Goal: Task Accomplishment & Management: Complete application form

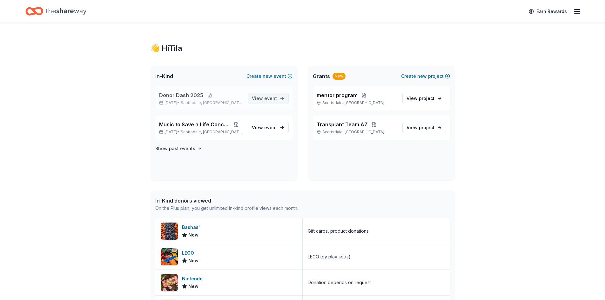
click at [279, 100] on link "View event" at bounding box center [268, 98] width 41 height 11
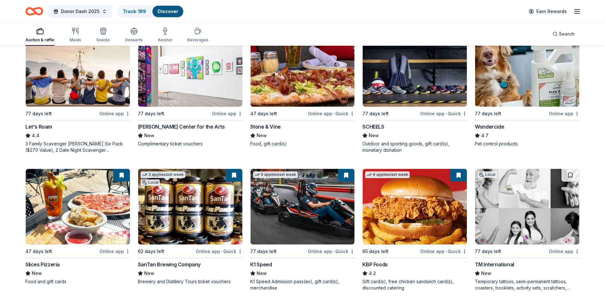
scroll to position [404, 0]
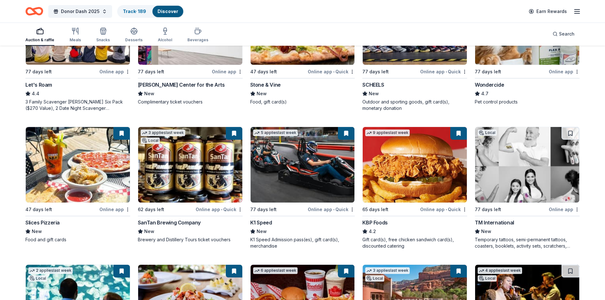
click at [261, 222] on div "K1 Speed" at bounding box center [261, 223] width 22 height 8
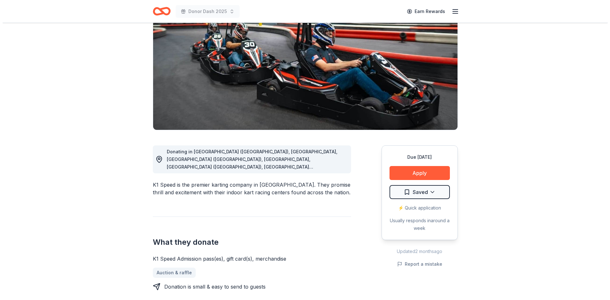
scroll to position [64, 0]
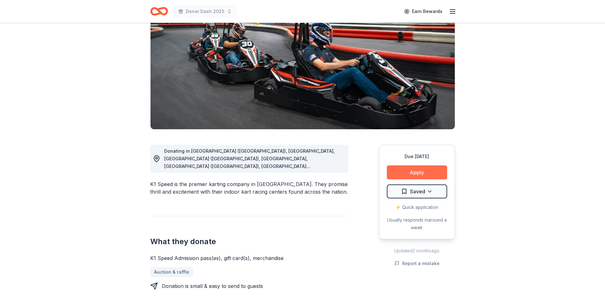
click at [414, 170] on button "Apply" at bounding box center [417, 173] width 60 height 14
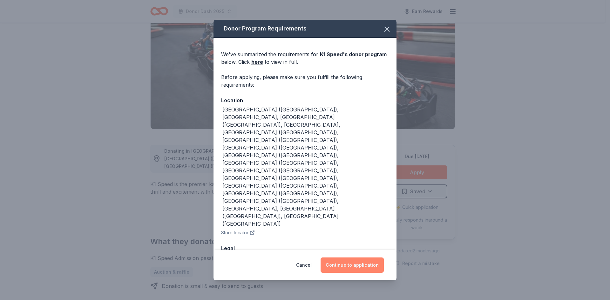
click at [342, 258] on button "Continue to application" at bounding box center [352, 265] width 63 height 15
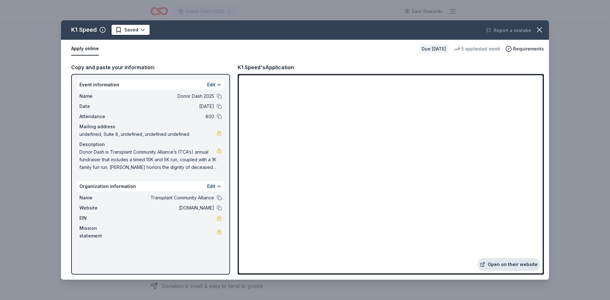
click at [512, 262] on link "Open on their website" at bounding box center [509, 264] width 63 height 13
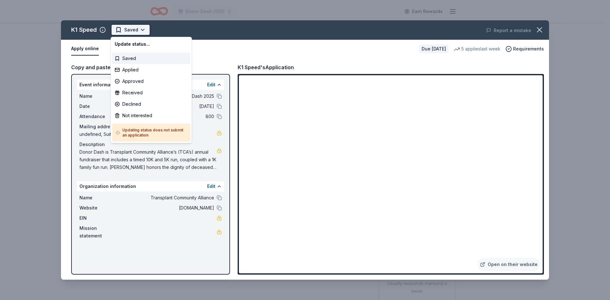
scroll to position [0, 0]
click at [127, 30] on html "Donor Dash 2025 Earn Rewards Due in 77 days Share K1 Speed New • 2 reviews 5 ap…" at bounding box center [305, 150] width 610 height 300
click at [137, 69] on div "Applied" at bounding box center [151, 69] width 78 height 11
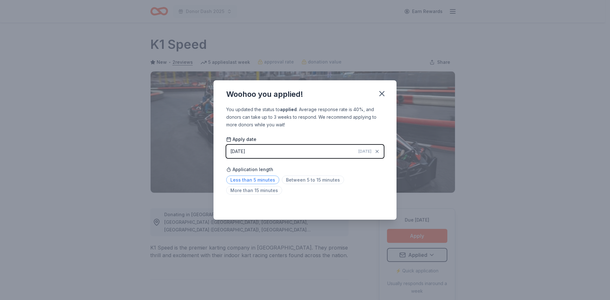
click at [249, 179] on span "Less than 5 minutes" at bounding box center [252, 180] width 53 height 9
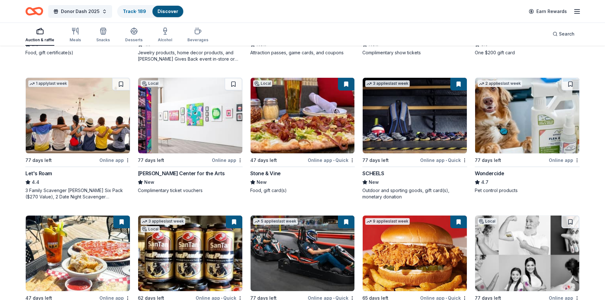
scroll to position [396, 0]
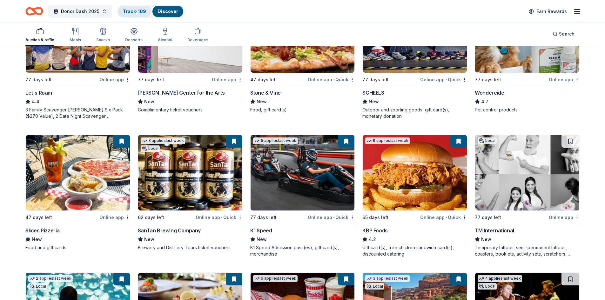
click at [130, 9] on link "Track · 189" at bounding box center [134, 11] width 23 height 5
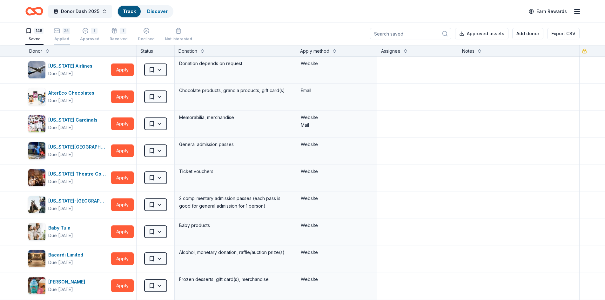
click at [64, 35] on div "35 Applied" at bounding box center [62, 35] width 16 height 14
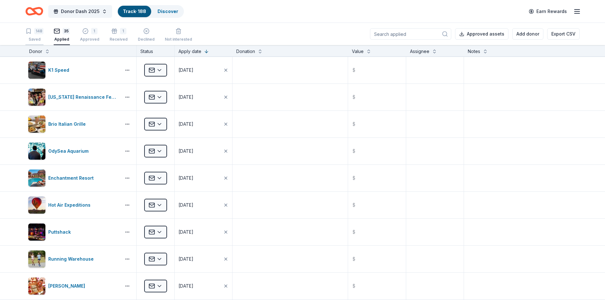
click at [35, 34] on div "148" at bounding box center [38, 31] width 9 height 6
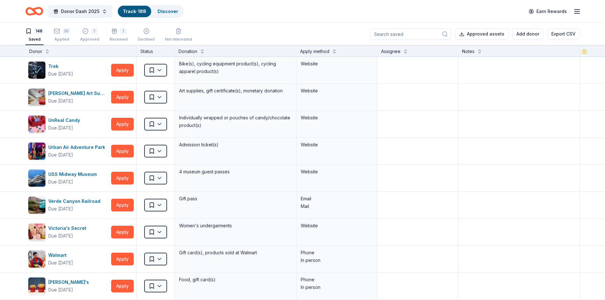
scroll to position [3893, 0]
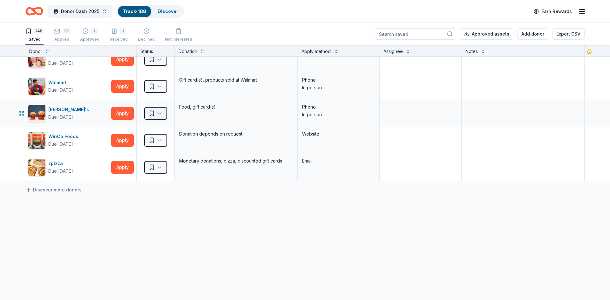
click at [162, 113] on html "Donor Dash 2025 Track · 188 Discover Earn Rewards 148 Saved 35 Applied 1 Approv…" at bounding box center [305, 150] width 610 height 300
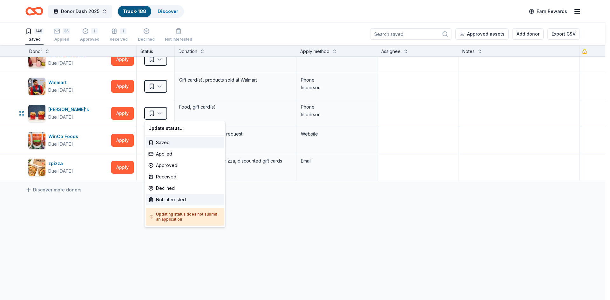
click at [167, 199] on div "Not interested" at bounding box center [185, 199] width 78 height 11
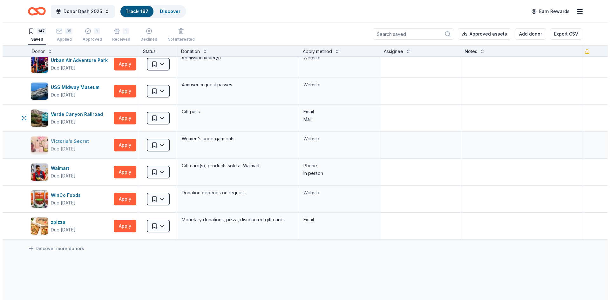
scroll to position [3802, 0]
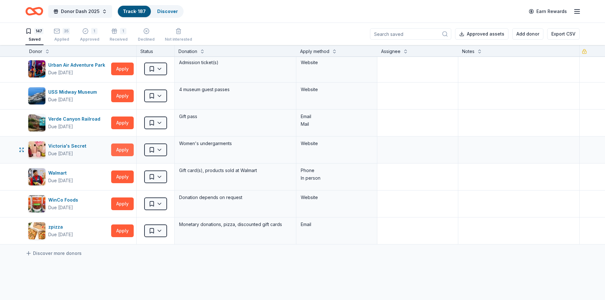
click at [118, 147] on button "Apply" at bounding box center [122, 150] width 23 height 13
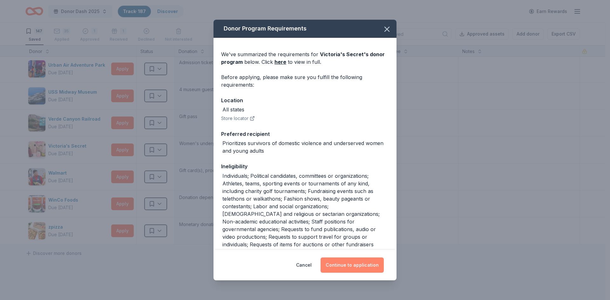
click at [367, 265] on button "Continue to application" at bounding box center [352, 265] width 63 height 15
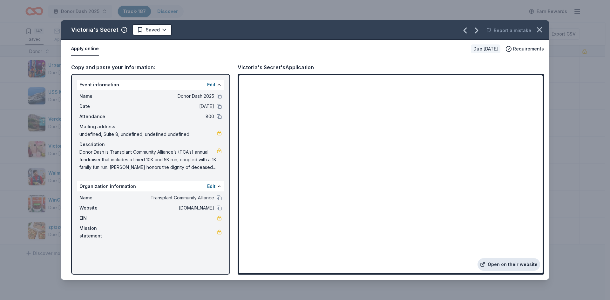
click at [509, 264] on link "Open on their website" at bounding box center [509, 264] width 63 height 13
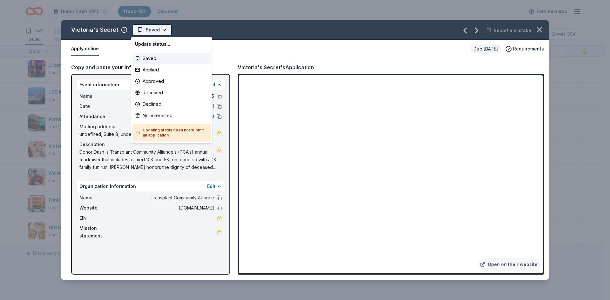
click at [139, 28] on html "Donor Dash 2025 Track · 187 Discover Earn Rewards 147 Saved 35 Applied 1 Approv…" at bounding box center [305, 150] width 610 height 300
click at [158, 116] on div "Not interested" at bounding box center [171, 115] width 78 height 11
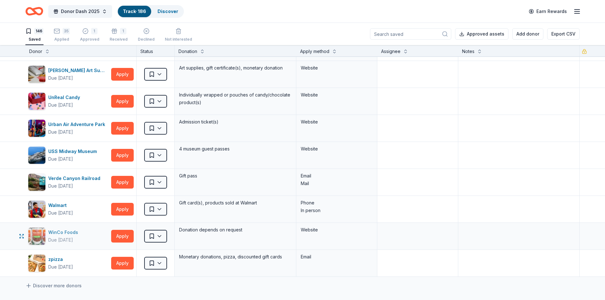
scroll to position [3739, 0]
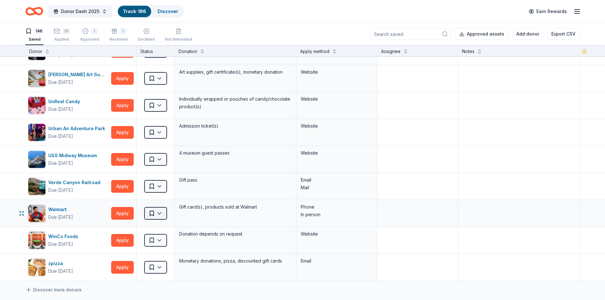
click at [157, 212] on html "Donor Dash 2025 Track · 186 Discover Earn Rewards 146 Saved 35 Applied 1 Approv…" at bounding box center [302, 150] width 605 height 300
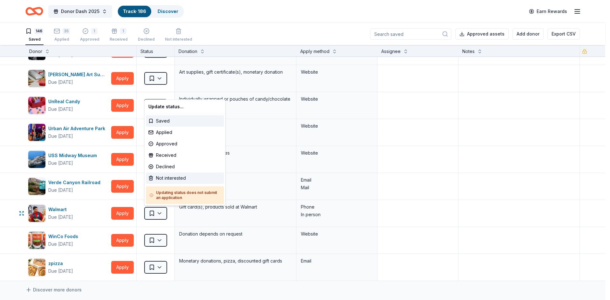
click at [162, 176] on div "Not interested" at bounding box center [185, 178] width 78 height 11
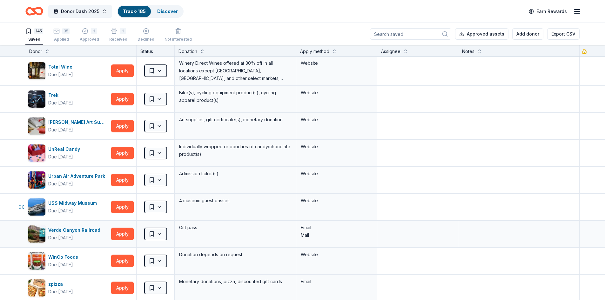
scroll to position [3675, 0]
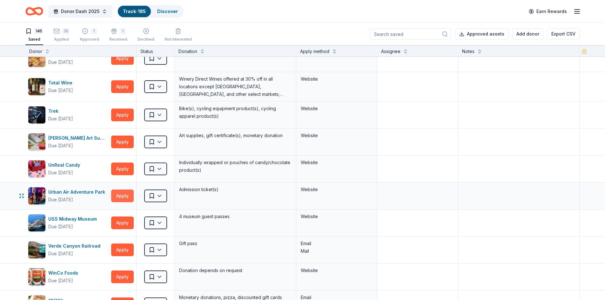
click at [122, 194] on button "Apply" at bounding box center [122, 196] width 23 height 13
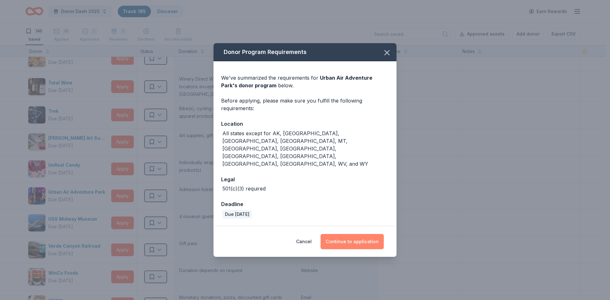
click at [339, 234] on button "Continue to application" at bounding box center [352, 241] width 63 height 15
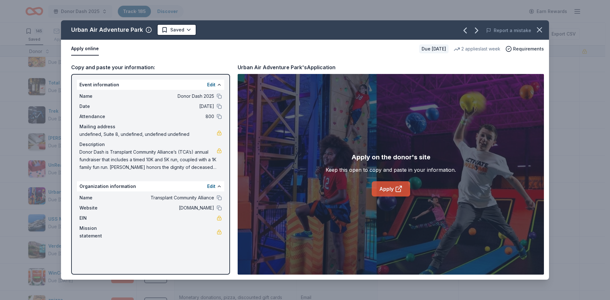
click at [386, 187] on link "Apply" at bounding box center [391, 188] width 38 height 15
click at [539, 29] on icon "button" at bounding box center [539, 29] width 9 height 9
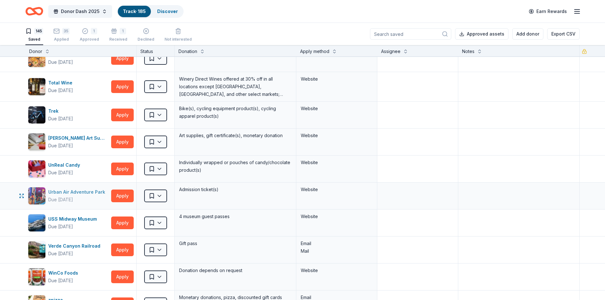
click at [57, 193] on div "Urban Air Adventure Park" at bounding box center [77, 192] width 59 height 8
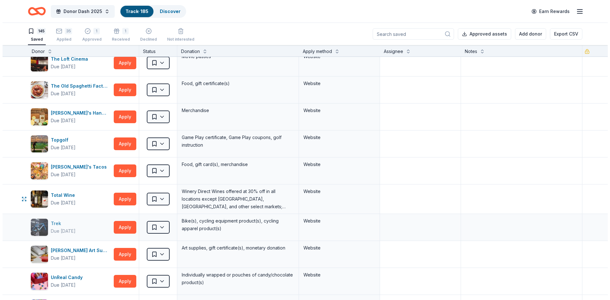
scroll to position [3548, 0]
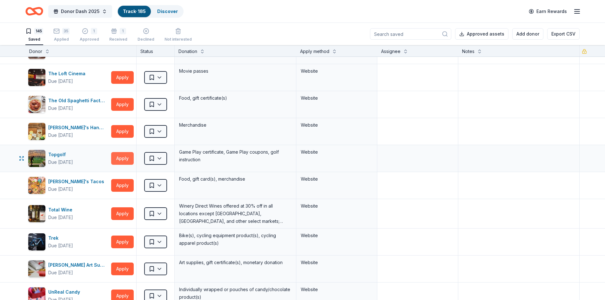
click at [119, 156] on button "Apply" at bounding box center [122, 158] width 23 height 13
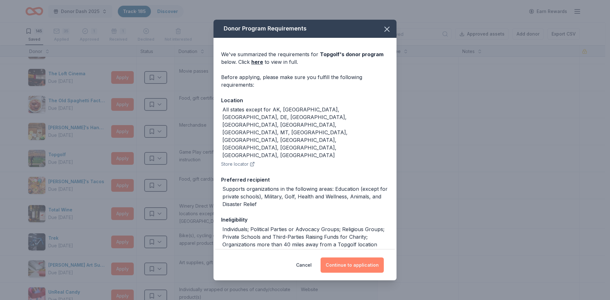
click at [367, 265] on button "Continue to application" at bounding box center [352, 265] width 63 height 15
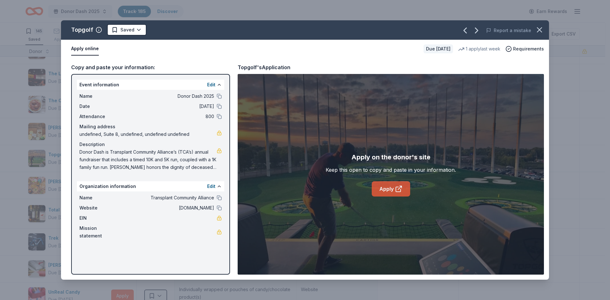
click at [398, 189] on icon at bounding box center [399, 187] width 3 height 3
click at [131, 31] on html "Donor Dash 2025 Track · 185 Discover Earn Rewards 145 Saved 35 Applied 1 Approv…" at bounding box center [305, 150] width 610 height 300
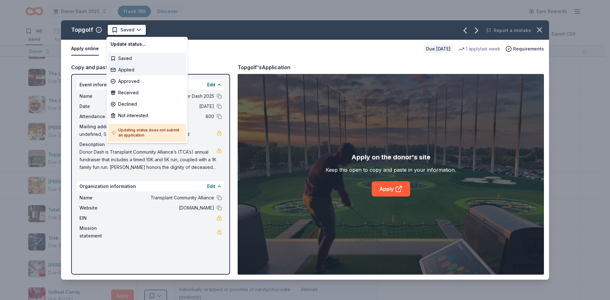
click at [130, 70] on div "Applied" at bounding box center [147, 69] width 78 height 11
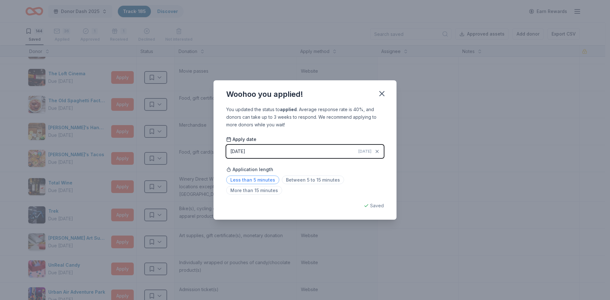
click at [238, 181] on span "Less than 5 minutes" at bounding box center [252, 180] width 53 height 9
click at [380, 94] on icon "button" at bounding box center [381, 93] width 9 height 9
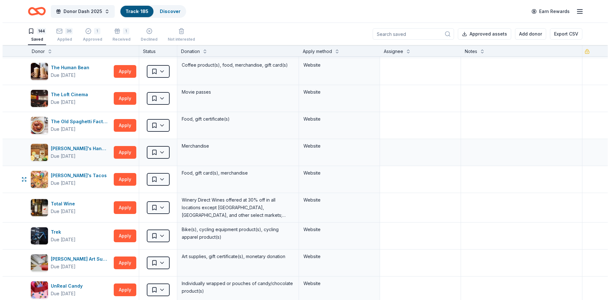
scroll to position [3485, 0]
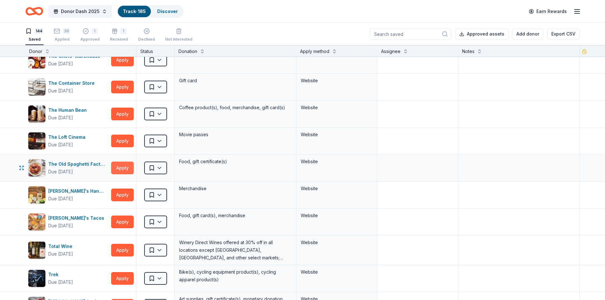
click at [116, 167] on button "Apply" at bounding box center [122, 168] width 23 height 13
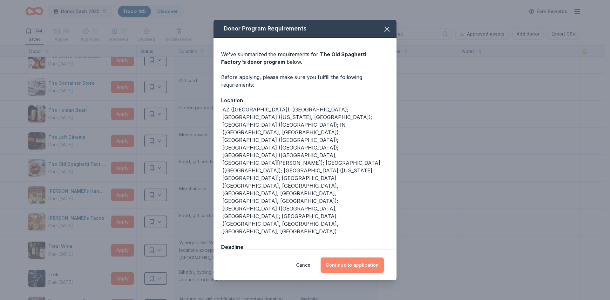
click at [352, 258] on button "Continue to application" at bounding box center [352, 265] width 63 height 15
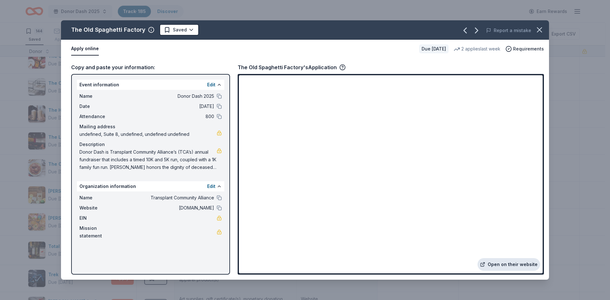
click at [504, 266] on link "Open on their website" at bounding box center [509, 264] width 63 height 13
click at [177, 30] on html "Donor Dash 2025 Track · 185 Discover Earn Rewards 144 Saved 36 Applied 1 Approv…" at bounding box center [305, 150] width 610 height 300
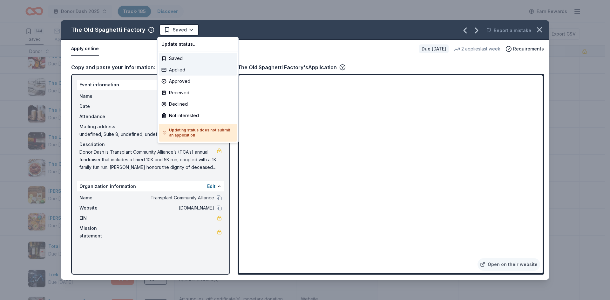
click at [177, 71] on div "Applied" at bounding box center [198, 69] width 78 height 11
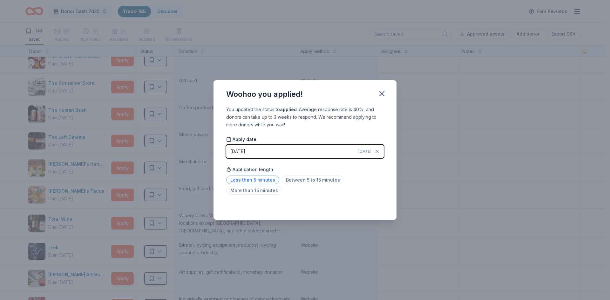
click at [240, 181] on span "Less than 5 minutes" at bounding box center [252, 180] width 53 height 9
click at [380, 92] on icon "button" at bounding box center [382, 94] width 4 height 4
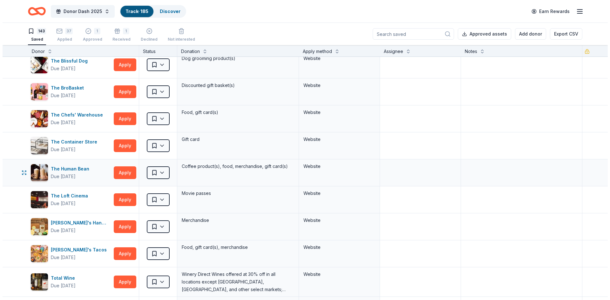
scroll to position [3421, 0]
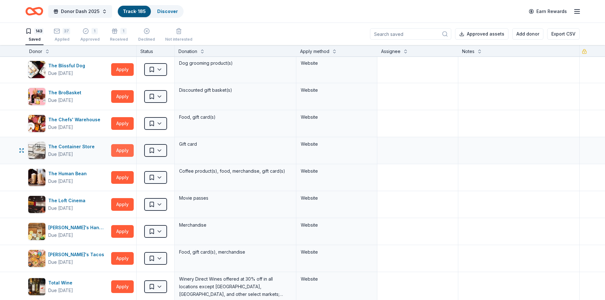
click at [118, 147] on button "Apply" at bounding box center [122, 150] width 23 height 13
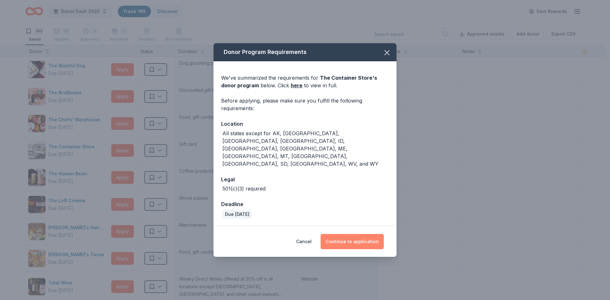
click at [350, 234] on button "Continue to application" at bounding box center [352, 241] width 63 height 15
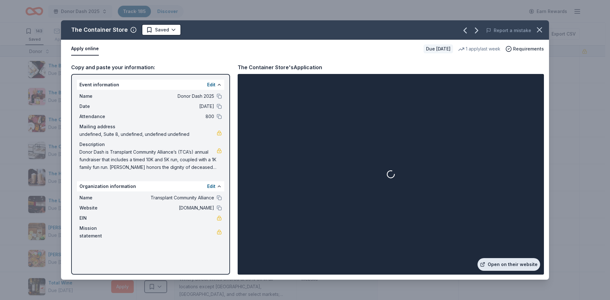
click at [514, 263] on link "Open on their website" at bounding box center [509, 264] width 63 height 13
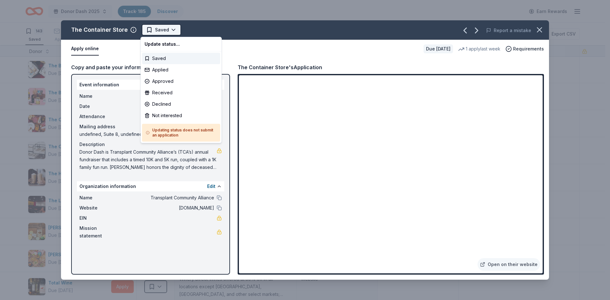
click at [171, 28] on html "Donor Dash 2025 Track · 185 Discover Earn Rewards 143 Saved 37 Applied 1 Approv…" at bounding box center [305, 150] width 610 height 300
click at [171, 72] on div "Applied" at bounding box center [181, 69] width 78 height 11
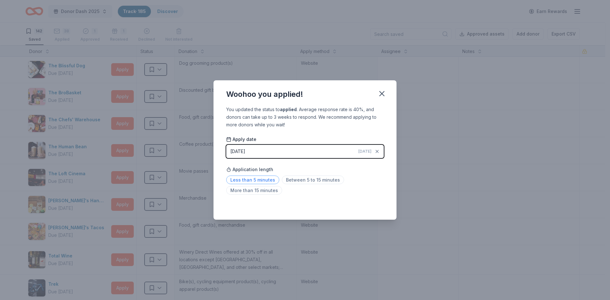
click at [240, 180] on span "Less than 5 minutes" at bounding box center [252, 180] width 53 height 9
click at [380, 92] on icon "button" at bounding box center [382, 94] width 4 height 4
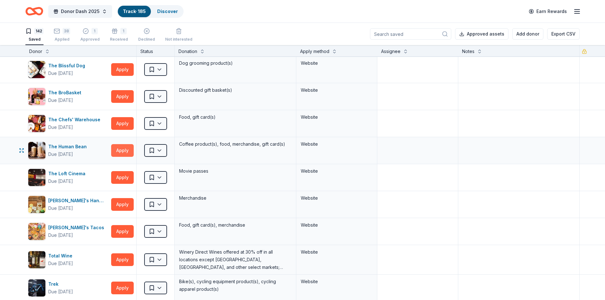
click at [127, 150] on button "Apply" at bounding box center [122, 150] width 23 height 13
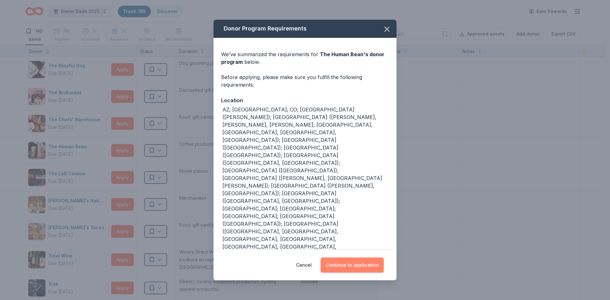
click at [376, 258] on button "Continue to application" at bounding box center [352, 265] width 63 height 15
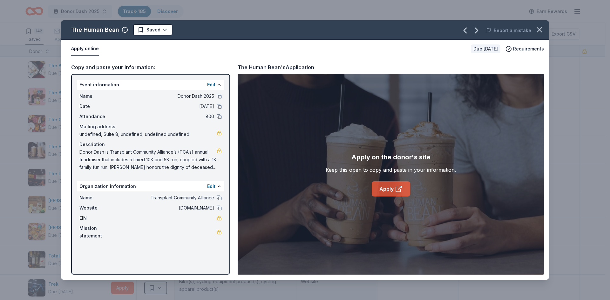
click at [376, 189] on link "Apply" at bounding box center [391, 188] width 38 height 15
click at [139, 28] on html "Donor Dash 2025 Track · 185 Discover Earn Rewards 142 Saved 38 Applied 1 Approv…" at bounding box center [305, 150] width 610 height 300
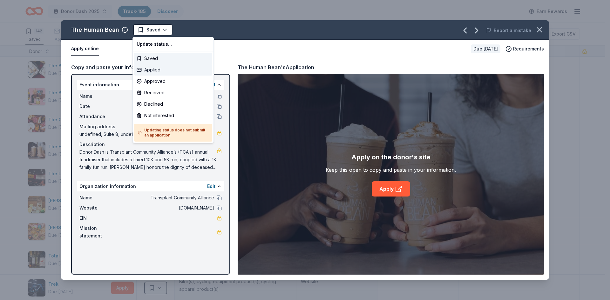
click at [150, 71] on div "Applied" at bounding box center [173, 69] width 78 height 11
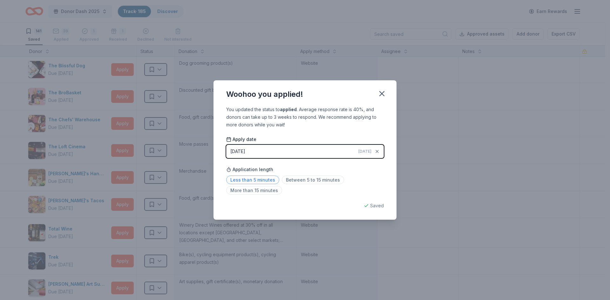
click at [250, 180] on span "Less than 5 minutes" at bounding box center [252, 180] width 53 height 9
click at [377, 94] on icon "button" at bounding box center [381, 93] width 9 height 9
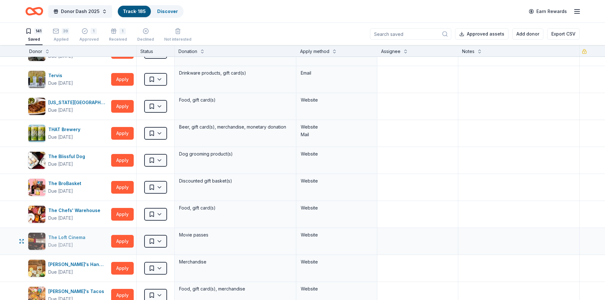
scroll to position [3294, 0]
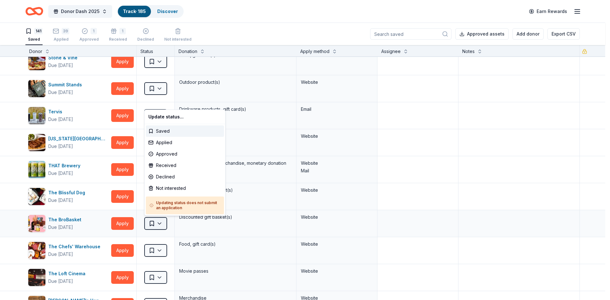
click at [150, 222] on html "Donor Dash 2025 Track · 185 Discover Earn Rewards 141 Saved 39 Applied 1 Approv…" at bounding box center [305, 150] width 610 height 300
click at [159, 185] on div "Not interested" at bounding box center [185, 188] width 78 height 11
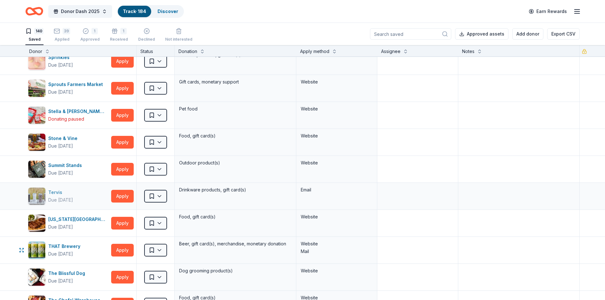
scroll to position [3167, 0]
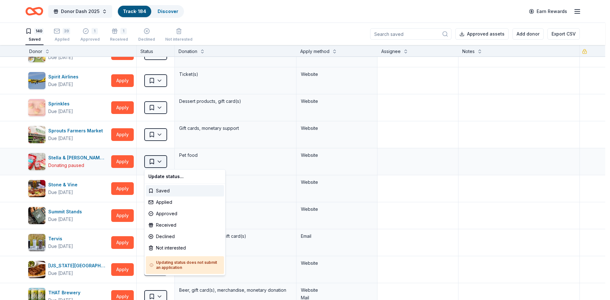
click at [161, 162] on html "Donor Dash 2025 Track · 184 Discover Earn Rewards 140 Saved 39 Applied 1 Approv…" at bounding box center [305, 150] width 610 height 300
click at [160, 247] on div "Not interested" at bounding box center [185, 247] width 78 height 11
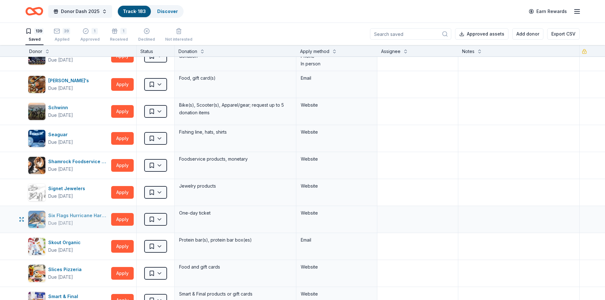
scroll to position [2849, 0]
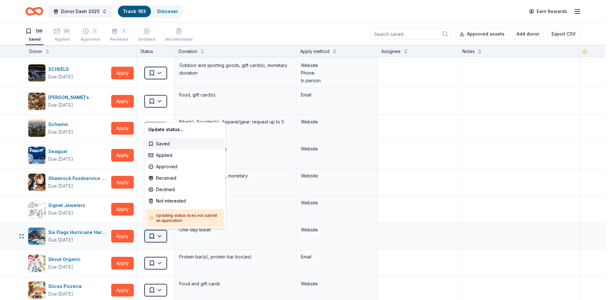
click at [155, 237] on html "Donor Dash 2025 Track · 183 Discover Earn Rewards 139 Saved 39 Applied 1 Approv…" at bounding box center [305, 150] width 610 height 300
click at [157, 193] on div "Declined" at bounding box center [185, 189] width 78 height 11
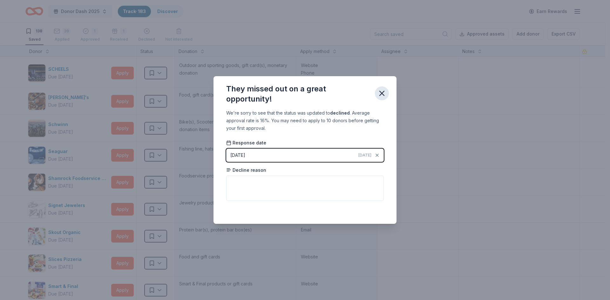
click at [378, 93] on icon "button" at bounding box center [381, 93] width 9 height 9
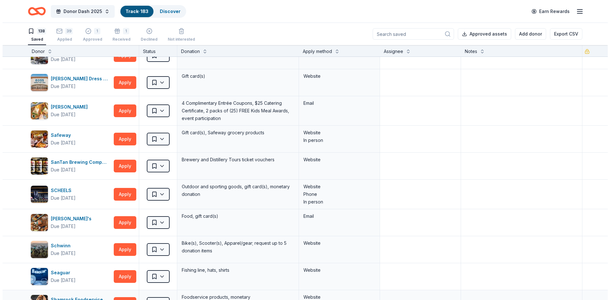
scroll to position [2722, 0]
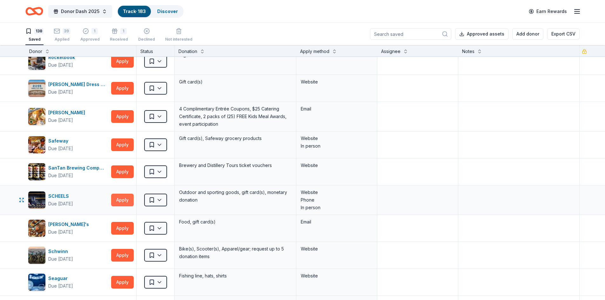
click at [125, 198] on button "Apply" at bounding box center [122, 200] width 23 height 13
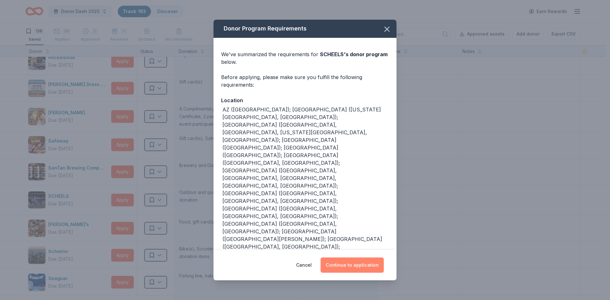
click at [353, 264] on button "Continue to application" at bounding box center [352, 265] width 63 height 15
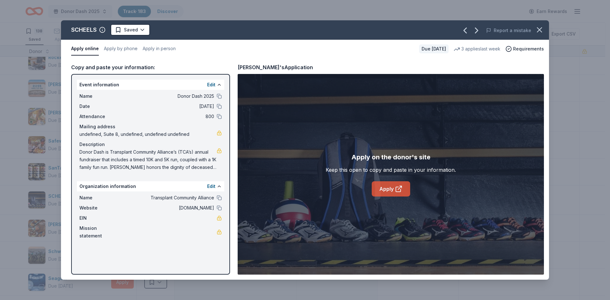
click at [392, 188] on link "Apply" at bounding box center [391, 188] width 38 height 15
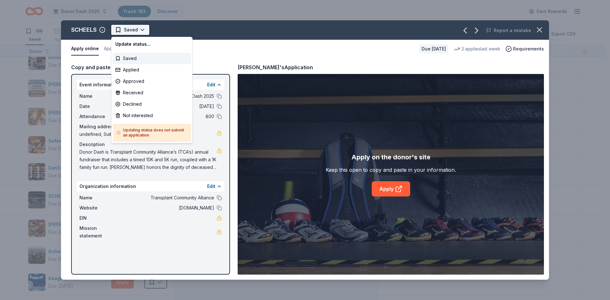
click at [130, 29] on html "Donor Dash 2025 Track · 183 Discover Earn Rewards 138 Saved 39 Applied 1 Approv…" at bounding box center [305, 150] width 610 height 300
click at [130, 68] on div "Applied" at bounding box center [152, 69] width 78 height 11
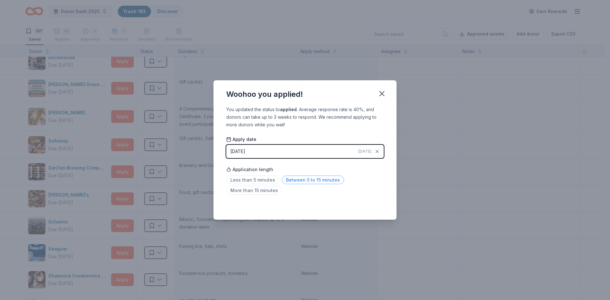
click at [289, 178] on span "Between 5 to 15 minutes" at bounding box center [313, 180] width 62 height 9
click at [382, 93] on icon "button" at bounding box center [382, 94] width 4 height 4
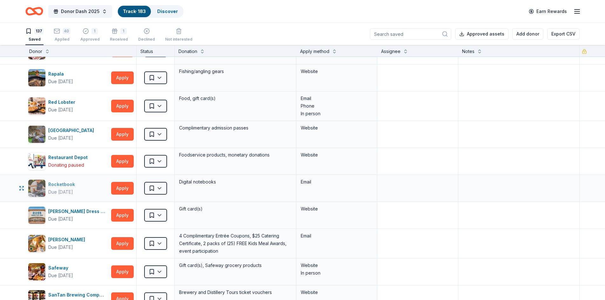
scroll to position [2563, 0]
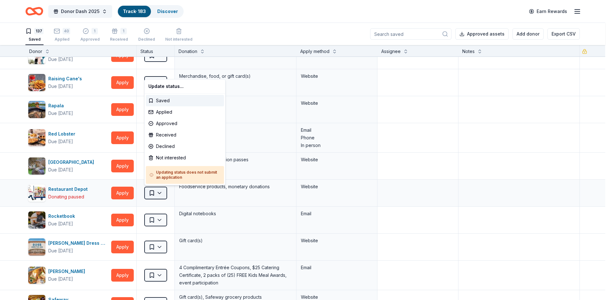
click at [161, 194] on html "Donor Dash 2025 Track · 183 Discover Earn Rewards 137 Saved 40 Applied 1 Approv…" at bounding box center [305, 150] width 610 height 300
click at [167, 153] on div "Not interested" at bounding box center [185, 157] width 78 height 11
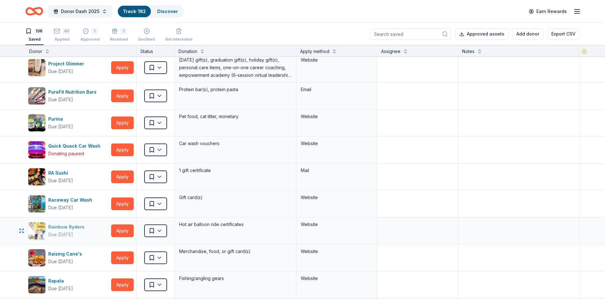
scroll to position [2373, 0]
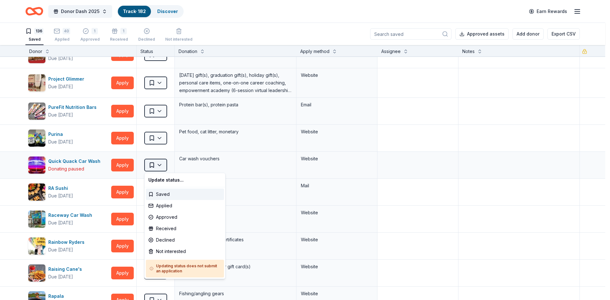
click at [150, 167] on html "Donor Dash 2025 Track · 182 Discover Earn Rewards 136 Saved 40 Applied 1 Approv…" at bounding box center [305, 150] width 610 height 300
click at [157, 252] on div "Not interested" at bounding box center [185, 251] width 78 height 11
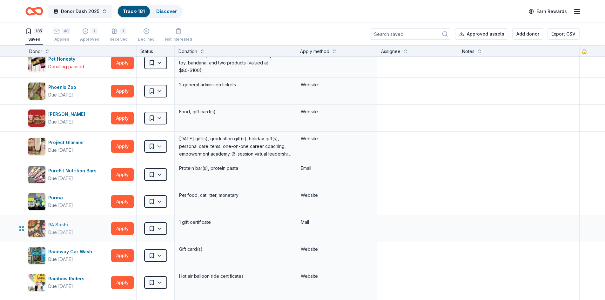
scroll to position [2246, 0]
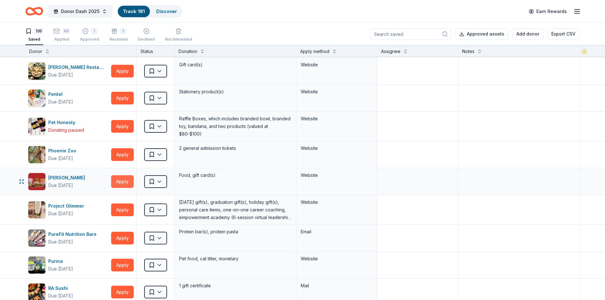
click at [123, 181] on button "Apply" at bounding box center [122, 181] width 23 height 13
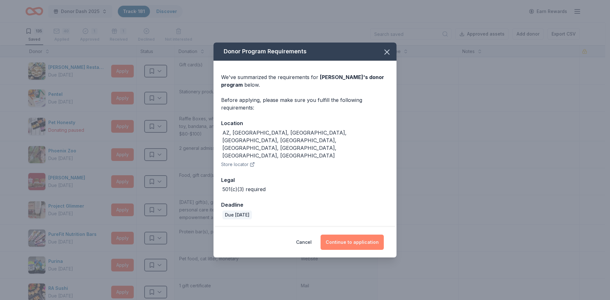
click at [362, 235] on button "Continue to application" at bounding box center [352, 242] width 63 height 15
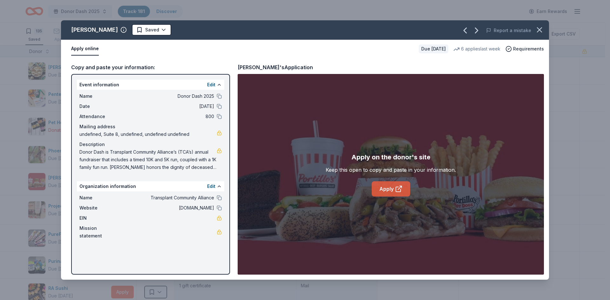
click at [387, 193] on link "Apply" at bounding box center [391, 188] width 38 height 15
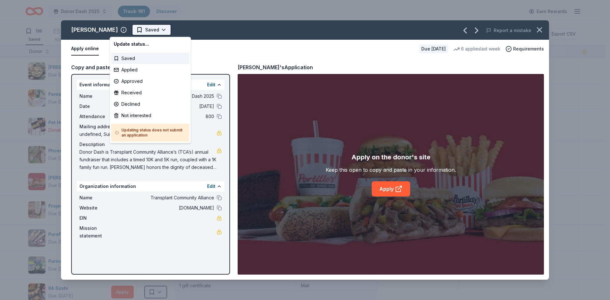
click at [133, 29] on html "Donor Dash 2025 Track · 181 Discover Earn Rewards 135 Saved 40 Applied 1 Approv…" at bounding box center [305, 150] width 610 height 300
click at [131, 70] on div "Applied" at bounding box center [150, 69] width 78 height 11
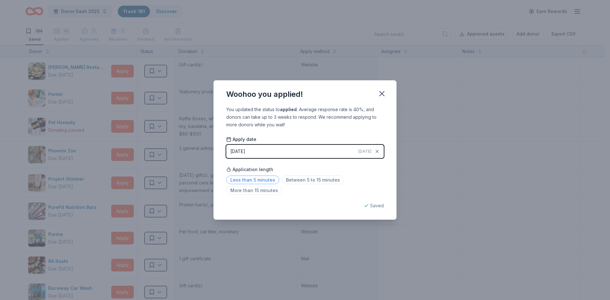
click at [259, 180] on span "Less than 5 minutes" at bounding box center [252, 180] width 53 height 9
click at [379, 94] on icon "button" at bounding box center [381, 93] width 9 height 9
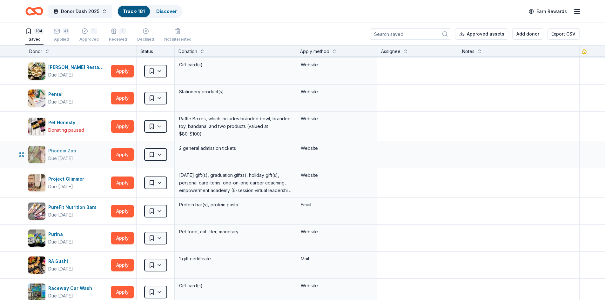
scroll to position [2214, 0]
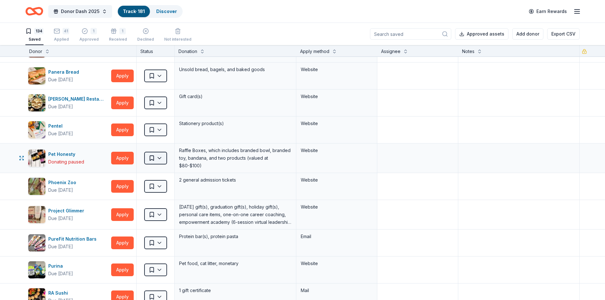
click at [147, 156] on html "Donor Dash 2025 Track · 181 Discover Earn Rewards 134 Saved 41 Applied 1 Approv…" at bounding box center [302, 150] width 605 height 300
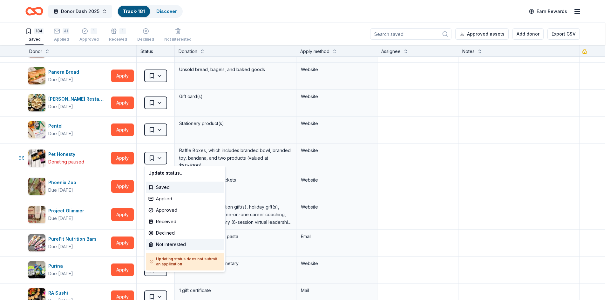
click at [169, 243] on div "Not interested" at bounding box center [185, 244] width 78 height 11
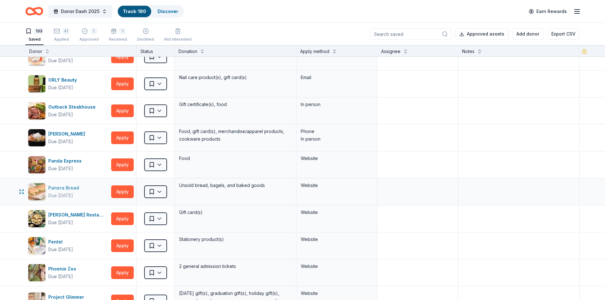
scroll to position [2087, 0]
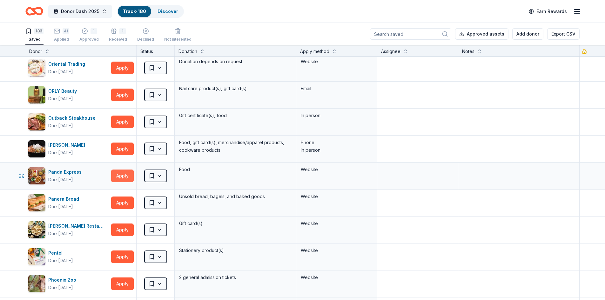
click at [122, 176] on button "Apply" at bounding box center [122, 176] width 23 height 13
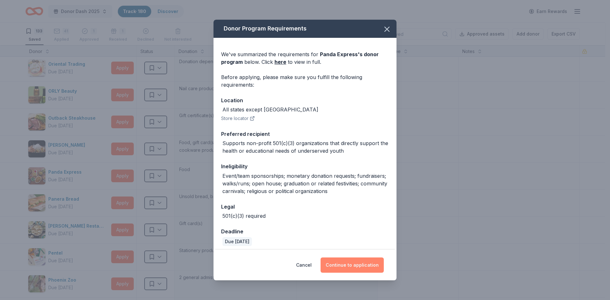
click at [354, 266] on button "Continue to application" at bounding box center [352, 265] width 63 height 15
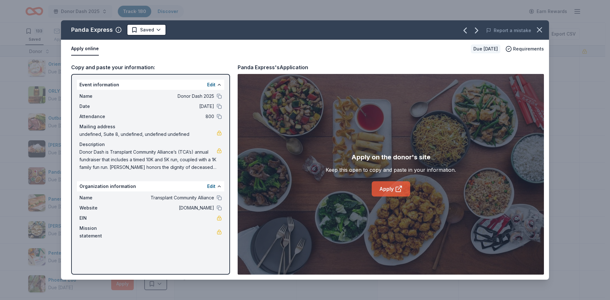
click at [397, 190] on icon at bounding box center [399, 189] width 8 height 8
click at [537, 27] on icon "button" at bounding box center [539, 29] width 9 height 9
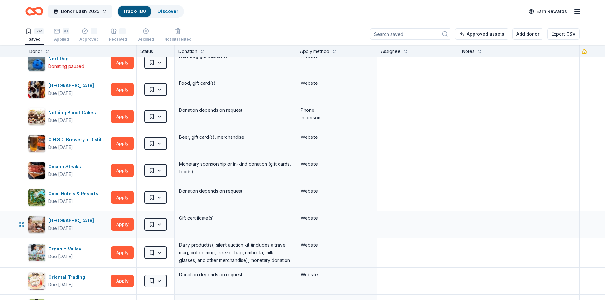
scroll to position [1864, 0]
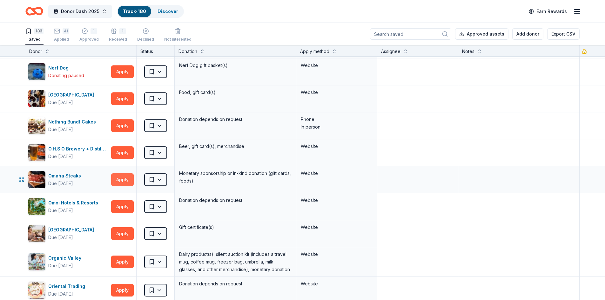
click at [121, 180] on button "Apply" at bounding box center [122, 179] width 23 height 13
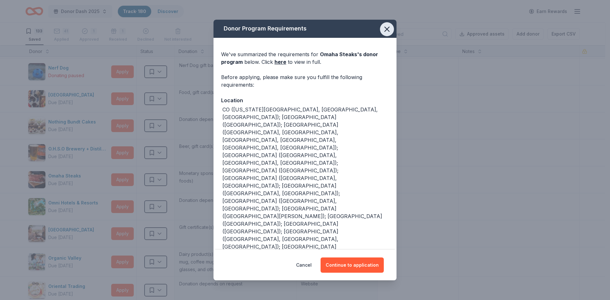
click at [383, 26] on icon "button" at bounding box center [387, 29] width 9 height 9
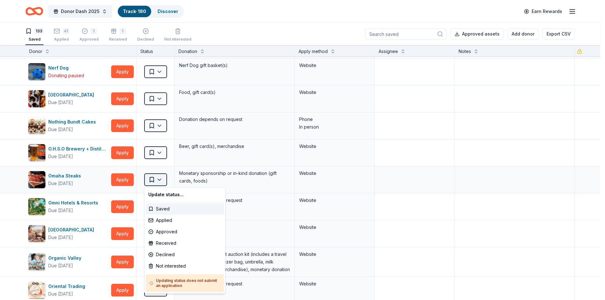
click at [152, 180] on html "Donor Dash 2025 Track · 180 Discover Earn Rewards 133 Saved 41 Applied 1 Approv…" at bounding box center [302, 150] width 605 height 300
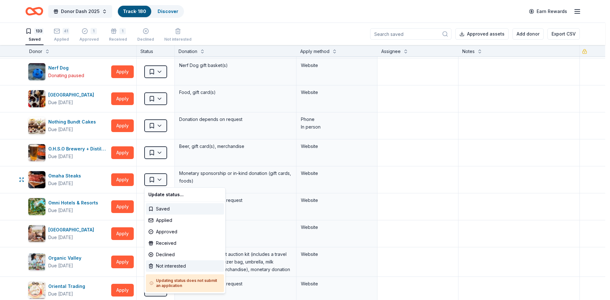
click at [158, 268] on div "Not interested" at bounding box center [185, 266] width 78 height 11
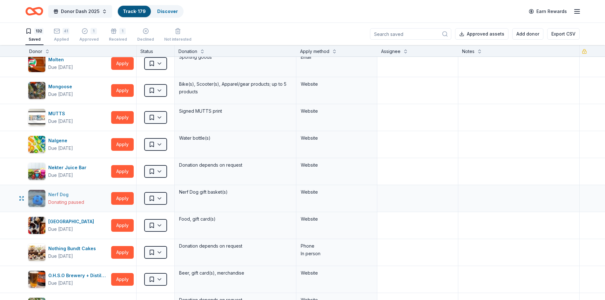
scroll to position [1737, 0]
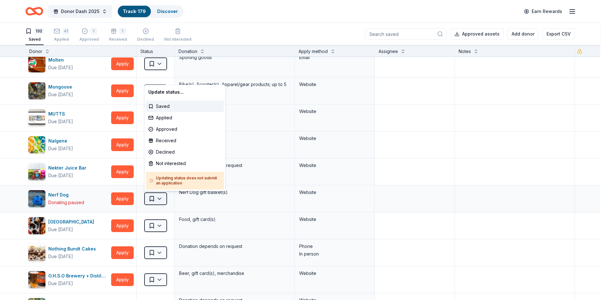
click at [153, 200] on html "Donor Dash 2025 Track · 179 Discover Earn Rewards 132 Saved 41 Applied 1 Approv…" at bounding box center [302, 150] width 605 height 300
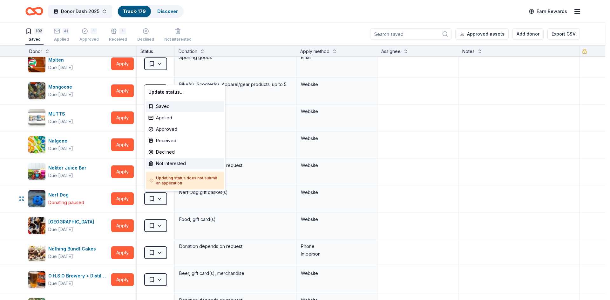
click at [160, 166] on div "Not interested" at bounding box center [185, 163] width 78 height 11
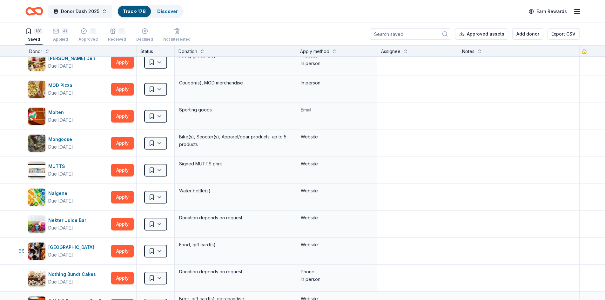
scroll to position [1674, 0]
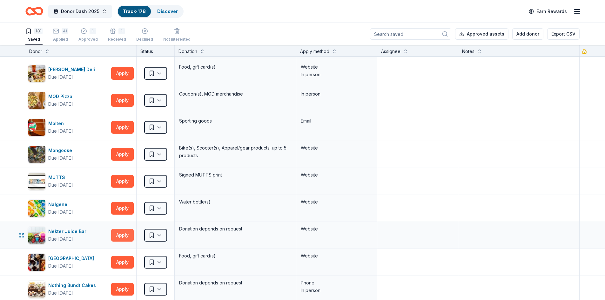
click at [121, 235] on button "Apply" at bounding box center [122, 235] width 23 height 13
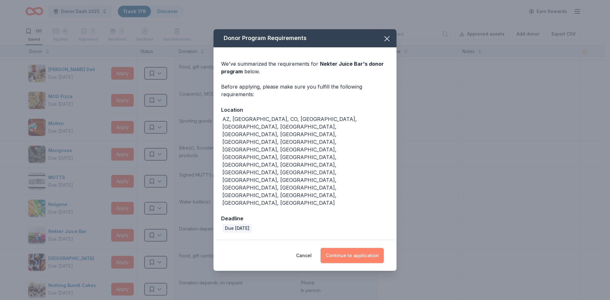
click at [336, 248] on button "Continue to application" at bounding box center [352, 255] width 63 height 15
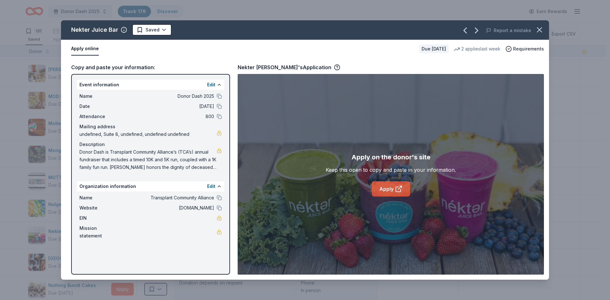
click at [379, 188] on link "Apply" at bounding box center [391, 188] width 38 height 15
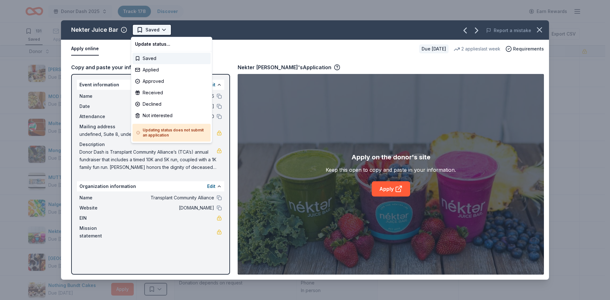
click at [143, 29] on html "Donor Dash 2025 Track · 178 Discover Earn Rewards 131 Saved 41 Applied 1 Approv…" at bounding box center [305, 150] width 610 height 300
click at [146, 71] on div "Applied" at bounding box center [171, 69] width 78 height 11
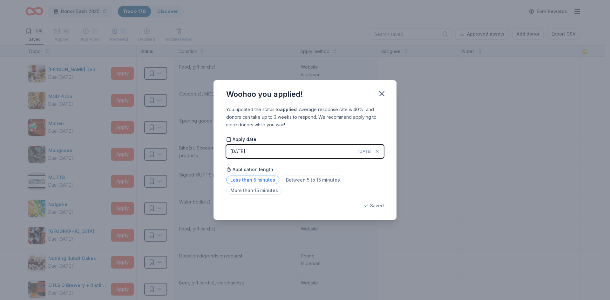
click at [227, 178] on span "Less than 5 minutes" at bounding box center [252, 180] width 53 height 9
click at [385, 94] on icon "button" at bounding box center [381, 93] width 9 height 9
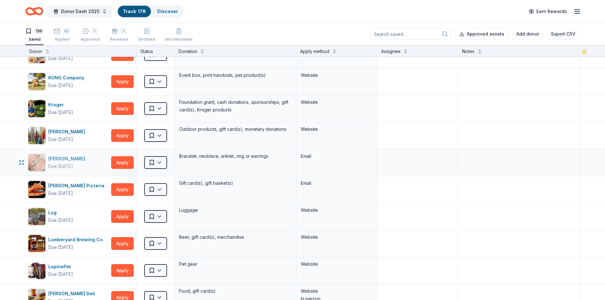
scroll to position [1388, 0]
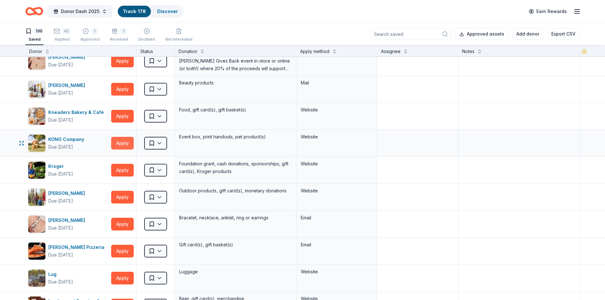
click at [122, 139] on button "Apply" at bounding box center [122, 143] width 23 height 13
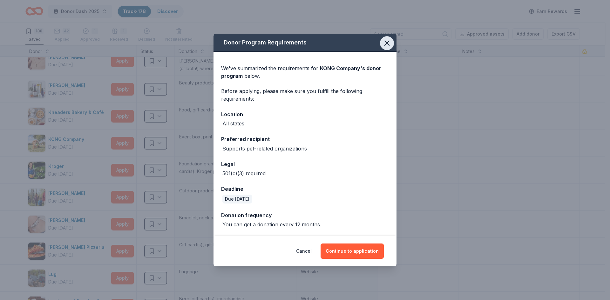
click at [390, 41] on icon "button" at bounding box center [387, 43] width 9 height 9
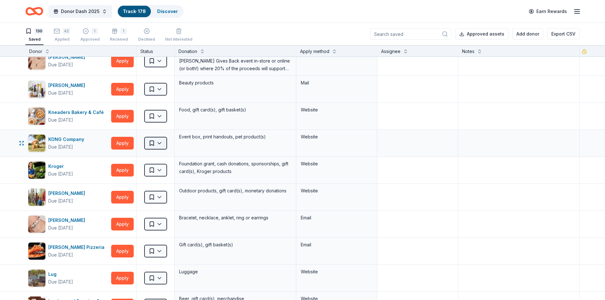
click at [155, 145] on html "Donor Dash 2025 Track · 178 Discover Earn Rewards 130 Saved 42 Applied 1 Approv…" at bounding box center [302, 150] width 605 height 300
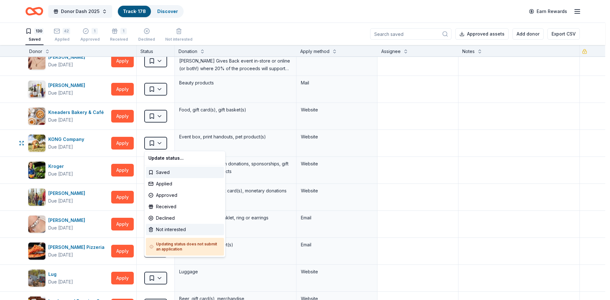
click at [158, 229] on div "Not interested" at bounding box center [185, 229] width 78 height 11
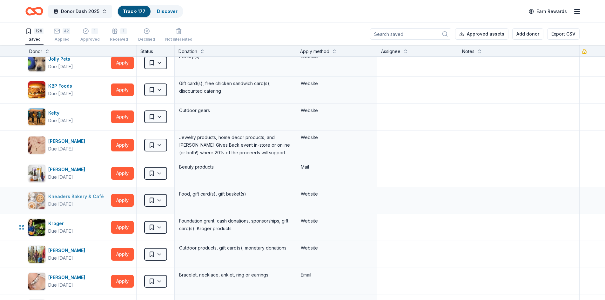
scroll to position [1292, 0]
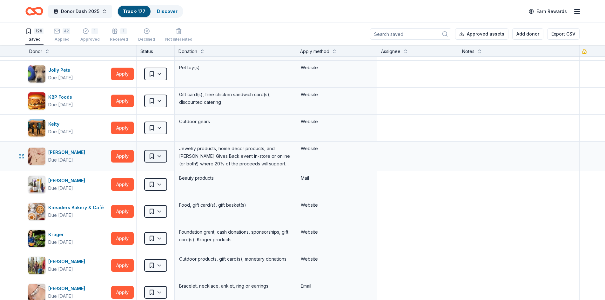
click at [153, 156] on html "Donor Dash 2025 Track · 177 Discover Earn Rewards 129 Saved 42 Applied 1 Approv…" at bounding box center [302, 150] width 605 height 300
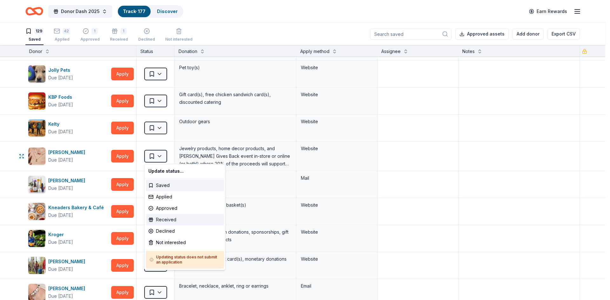
click at [156, 219] on div "Received" at bounding box center [185, 219] width 78 height 11
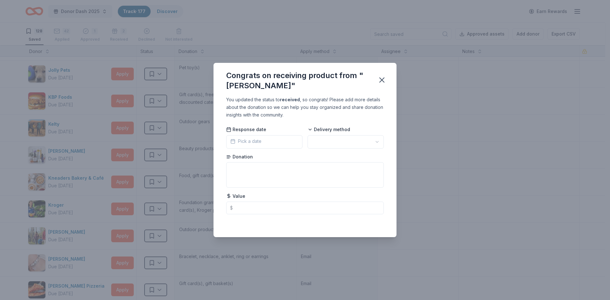
click at [320, 143] on html "Donor Dash 2025 Track · 177 Discover Earn Rewards 128 Saved 42 Applied 1 Approv…" at bounding box center [305, 150] width 610 height 300
click at [281, 211] on input "text" at bounding box center [305, 208] width 158 height 13
type input "120.00"
click at [382, 79] on icon "button" at bounding box center [381, 80] width 9 height 9
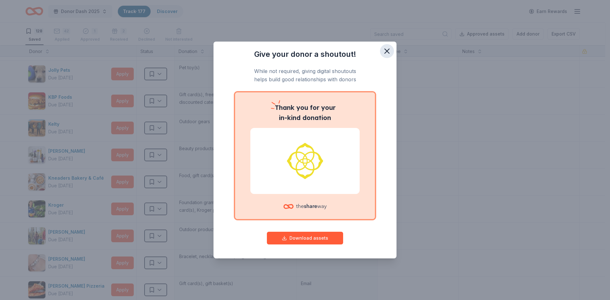
click at [386, 53] on icon "button" at bounding box center [387, 51] width 9 height 9
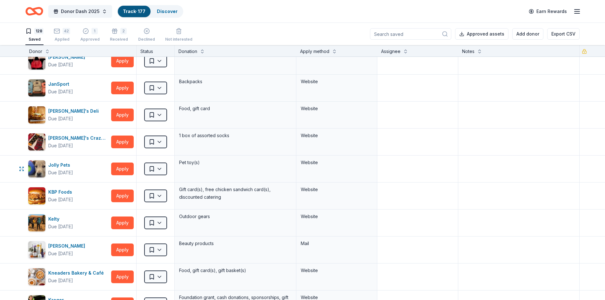
scroll to position [1197, 0]
click at [115, 35] on div "2 Received" at bounding box center [119, 31] width 18 height 14
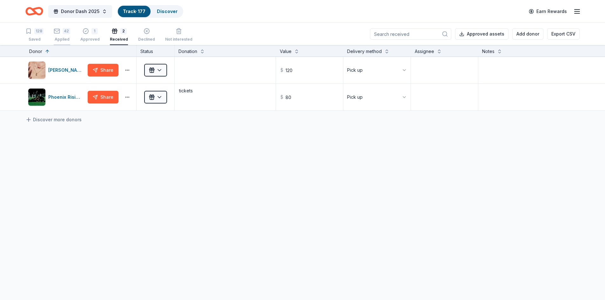
click at [64, 30] on div "42" at bounding box center [67, 31] width 8 height 6
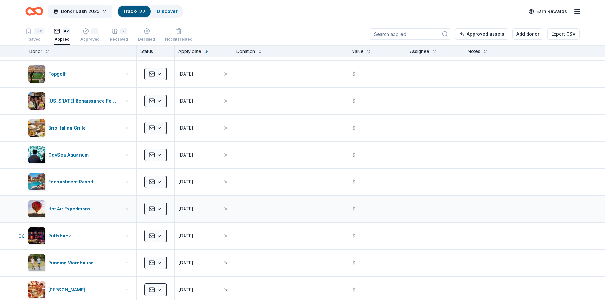
scroll to position [191, 0]
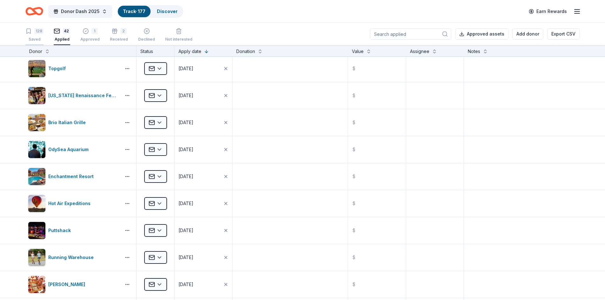
click at [35, 40] on div "Saved" at bounding box center [34, 39] width 18 height 5
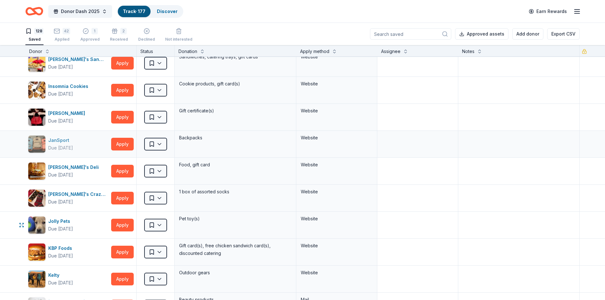
scroll to position [1144, 0]
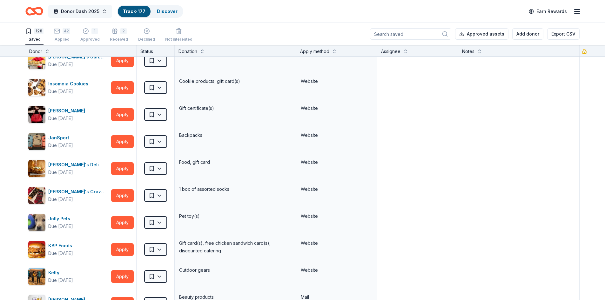
click at [102, 10] on button "Donor Dash 2025" at bounding box center [80, 11] width 64 height 13
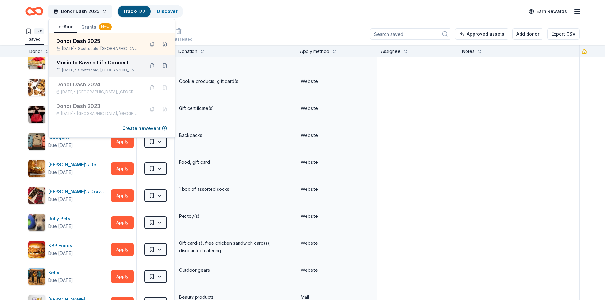
click at [91, 65] on div "Music to Save a Life Concert" at bounding box center [97, 63] width 83 height 8
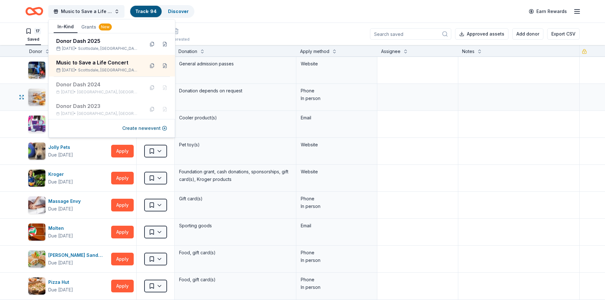
click at [17, 88] on div "Farmer Boys Due in 28 days Apply Saved Donation depends on request Phone In per…" at bounding box center [302, 97] width 605 height 27
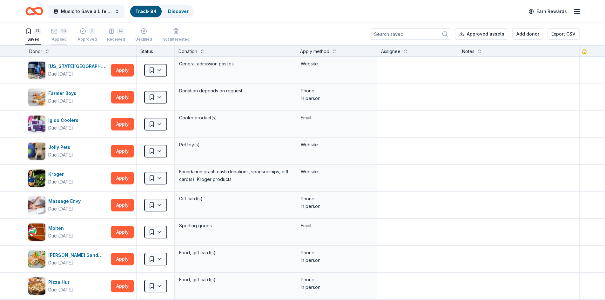
click at [61, 36] on div "50 Applied" at bounding box center [59, 35] width 16 height 14
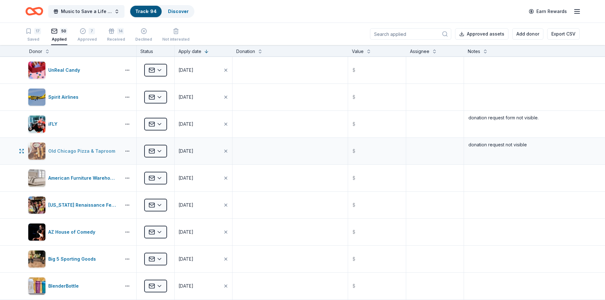
click at [96, 148] on div "Old Chicago Pizza & Taproom" at bounding box center [83, 151] width 70 height 8
drag, startPoint x: 530, startPoint y: 118, endPoint x: 462, endPoint y: 117, distance: 68.3
click at [465, 117] on textarea "donation request form not visible." at bounding box center [522, 124] width 114 height 25
click at [497, 147] on textarea "donation request not visible" at bounding box center [522, 151] width 114 height 25
drag, startPoint x: 532, startPoint y: 146, endPoint x: 463, endPoint y: 148, distance: 69.0
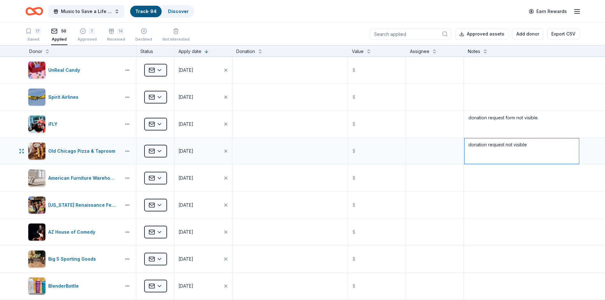
click at [465, 148] on textarea "donation request not visible" at bounding box center [522, 151] width 114 height 25
click at [54, 124] on div "iFLY" at bounding box center [54, 124] width 12 height 8
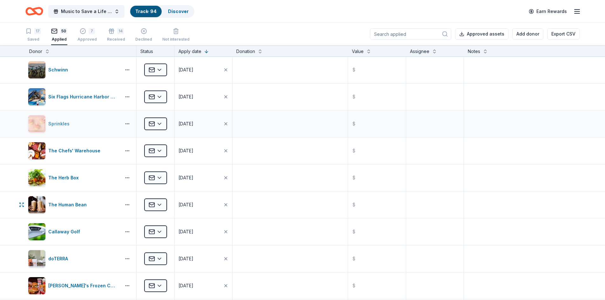
scroll to position [635, 0]
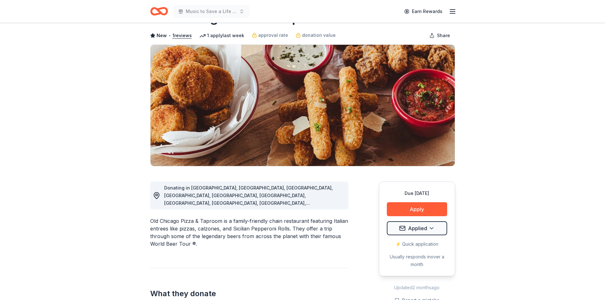
scroll to position [64, 0]
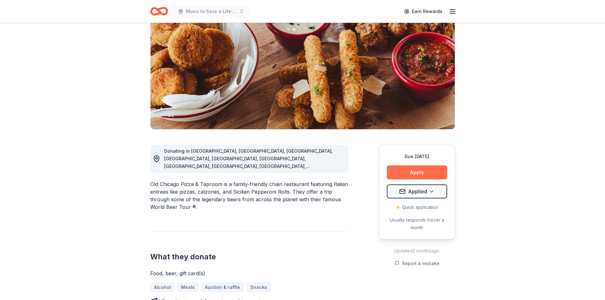
click at [406, 169] on button "Apply" at bounding box center [417, 173] width 60 height 14
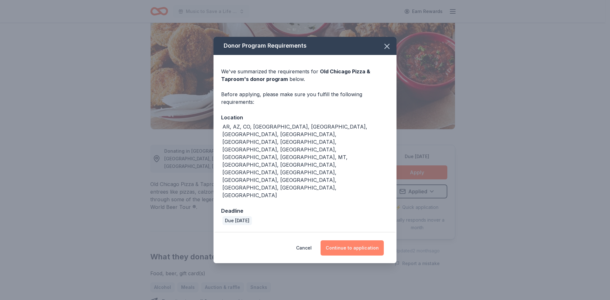
click at [336, 241] on button "Continue to application" at bounding box center [352, 248] width 63 height 15
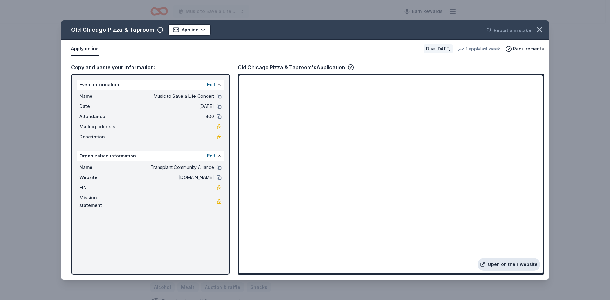
click at [504, 264] on link "Open on their website" at bounding box center [509, 264] width 63 height 13
click at [534, 29] on button "button" at bounding box center [539, 30] width 14 height 14
